Goal: Information Seeking & Learning: Learn about a topic

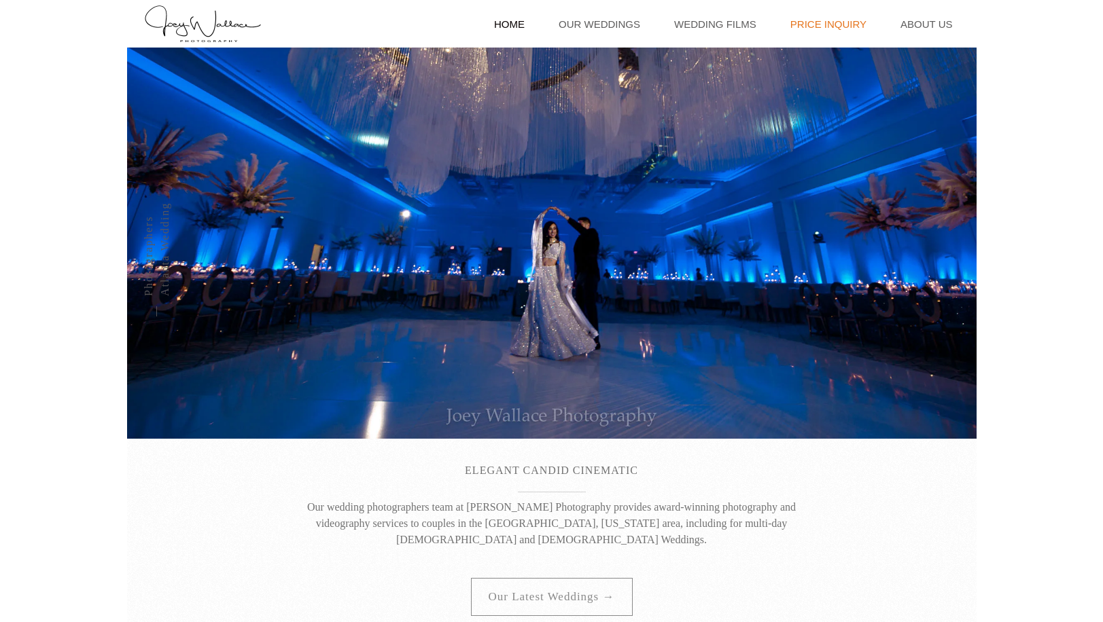
click at [821, 22] on link "Price Inquiry" at bounding box center [828, 24] width 90 height 48
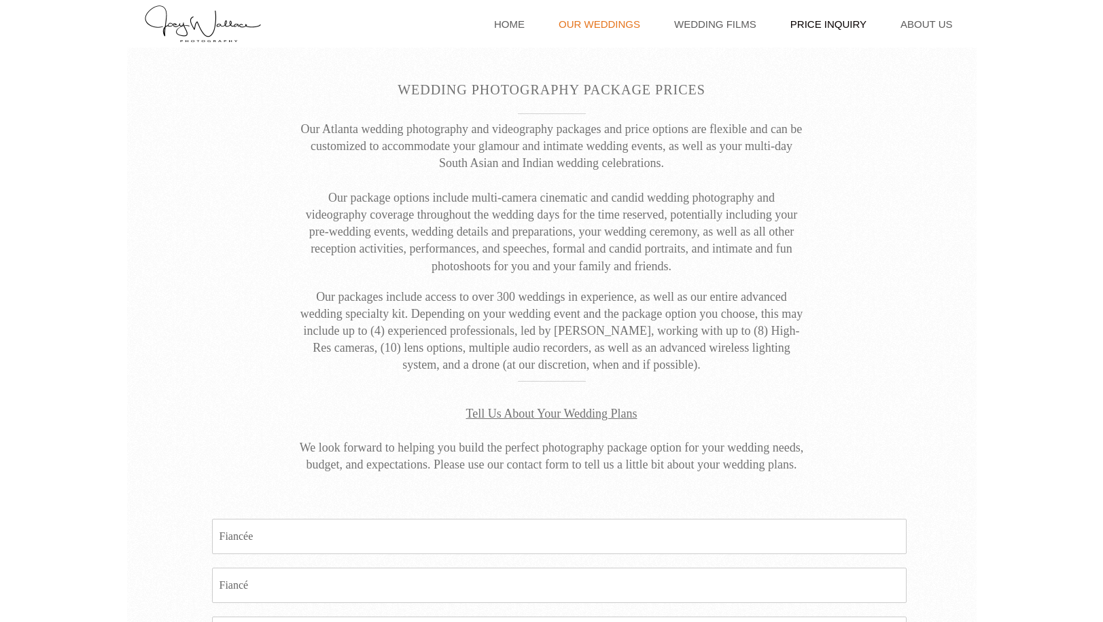
click at [621, 18] on link "Our Weddings" at bounding box center [599, 24] width 95 height 48
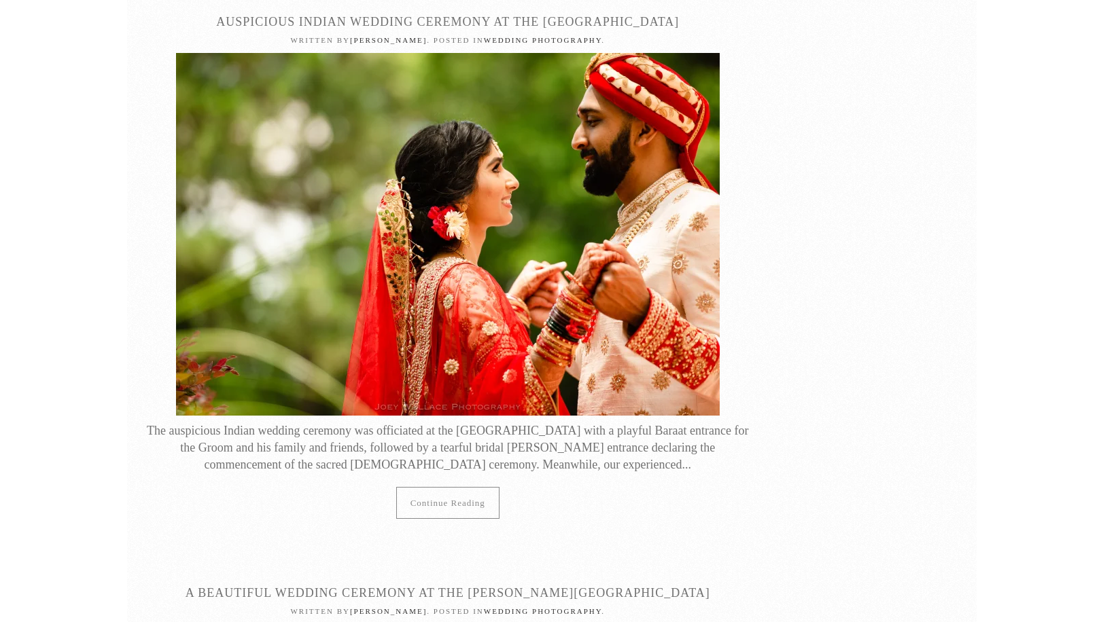
scroll to position [5096, 0]
